Goal: Information Seeking & Learning: Check status

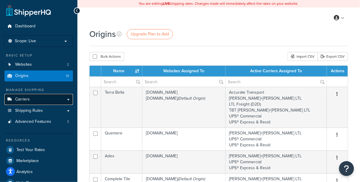
click at [51, 99] on link "Carriers" at bounding box center [38, 99] width 69 height 11
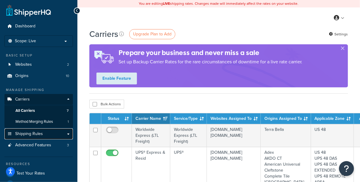
click at [52, 137] on link "Shipping Rules" at bounding box center [38, 134] width 69 height 11
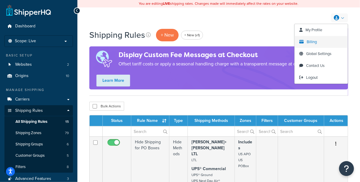
click at [320, 40] on link "Billing" at bounding box center [321, 42] width 53 height 12
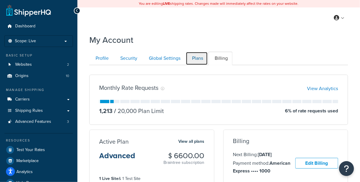
click at [200, 61] on link "Plans" at bounding box center [197, 58] width 22 height 13
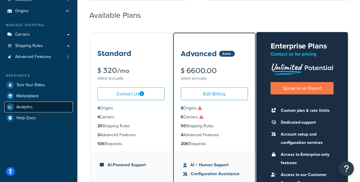
click at [35, 107] on link "Analytics" at bounding box center [38, 107] width 69 height 11
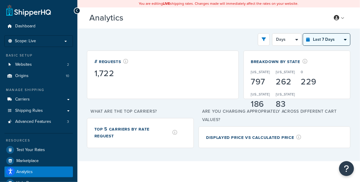
click at [324, 40] on select "Last 24 Hours Last 7 Days Last 30 Days Last 3 Months Last 6 Months Last 12 Mont…" at bounding box center [327, 40] width 47 height 12
select select "last_year"
click at [304, 34] on select "Last 24 Hours Last 7 Days Last 30 Days Last 3 Months Last 6 Months Last 12 Mont…" at bounding box center [327, 40] width 47 height 12
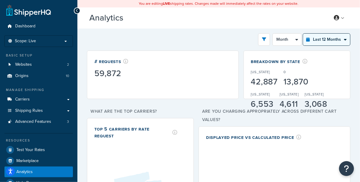
click at [315, 43] on select "Last 24 Hours Last 7 Days Last 30 Days Last 3 Months Last 6 Months Last 12 Mont…" at bounding box center [327, 40] width 47 height 12
click at [304, 34] on select "Last 24 Hours Last 7 Days Last 30 Days Last 3 Months Last 6 Months Last 12 Mont…" at bounding box center [327, 40] width 47 height 12
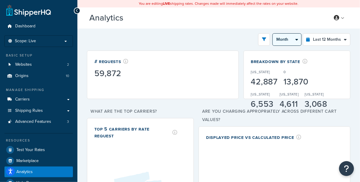
click at [289, 41] on select "Month 2 Weeks" at bounding box center [287, 40] width 29 height 12
click at [274, 34] on select "Month 2 Weeks" at bounding box center [287, 40] width 29 height 12
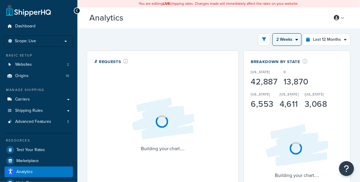
click at [285, 39] on select "Month 2 Weeks" at bounding box center [287, 40] width 29 height 12
select select "1M"
click at [274, 34] on select "Month 2 Weeks" at bounding box center [287, 40] width 29 height 12
